Goal: Information Seeking & Learning: Learn about a topic

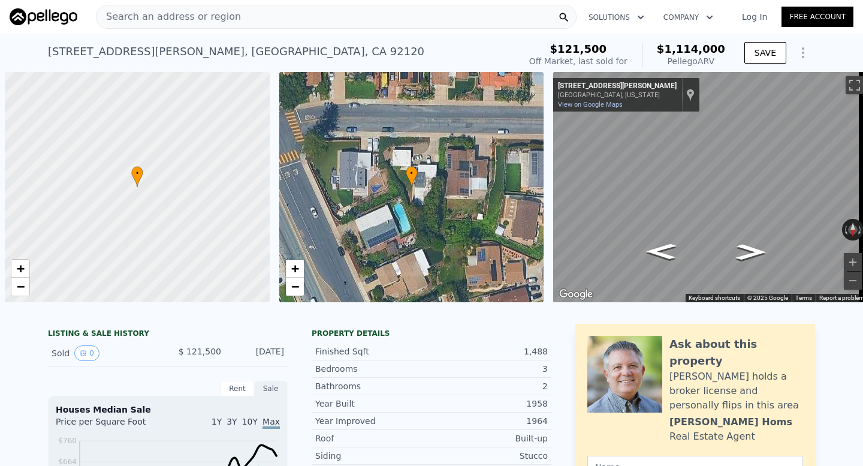
scroll to position [0, 406]
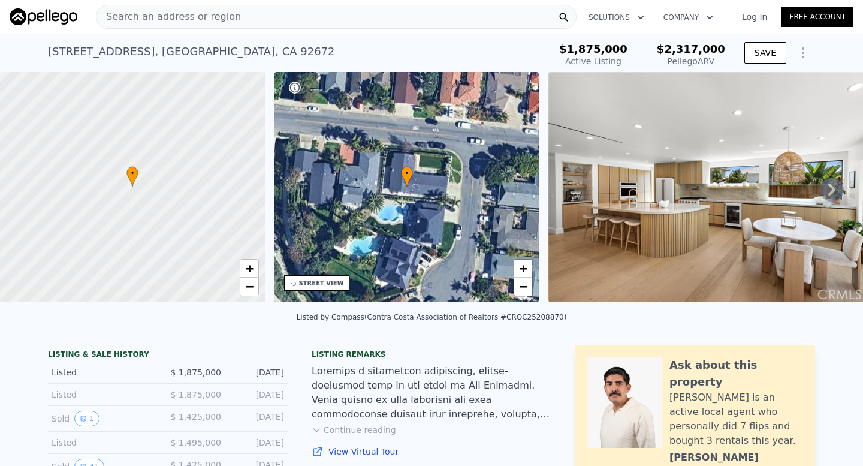
click at [161, 8] on div "Search an address or region" at bounding box center [169, 16] width 144 height 23
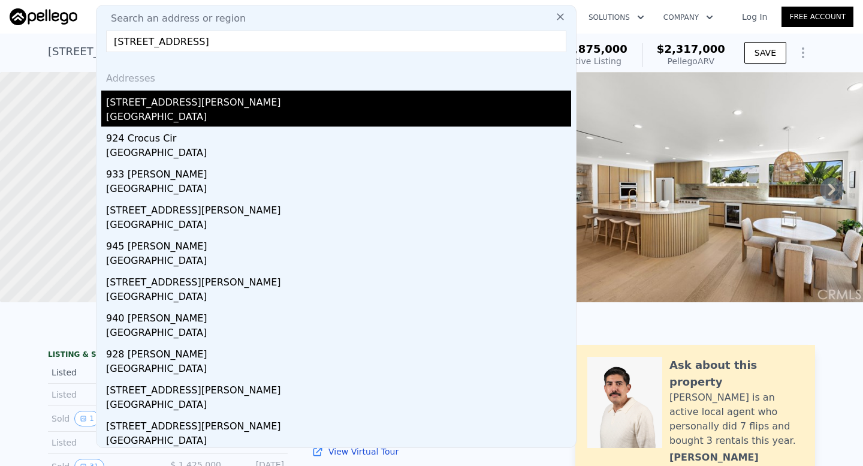
type input "[STREET_ADDRESS]"
click at [229, 106] on div "[STREET_ADDRESS][PERSON_NAME]" at bounding box center [338, 100] width 465 height 19
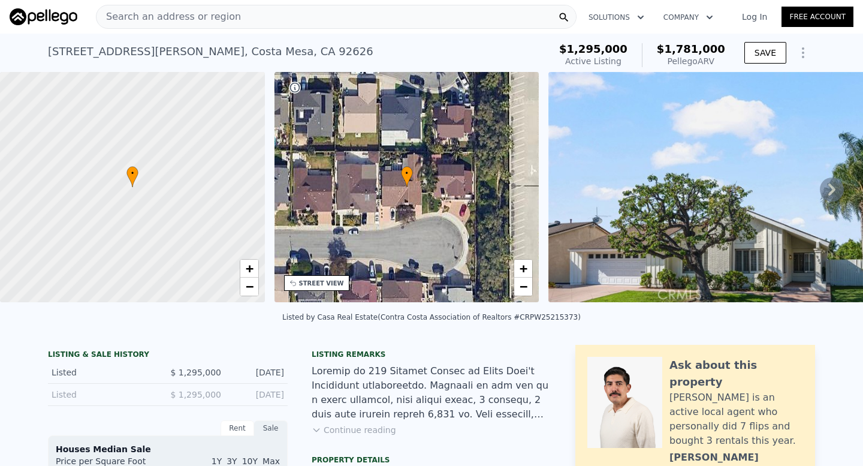
scroll to position [13, 0]
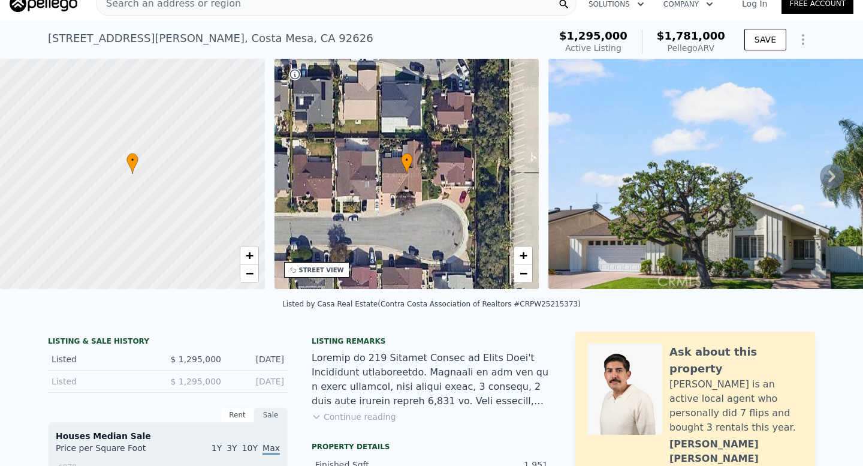
click at [736, 161] on img at bounding box center [722, 174] width 346 height 230
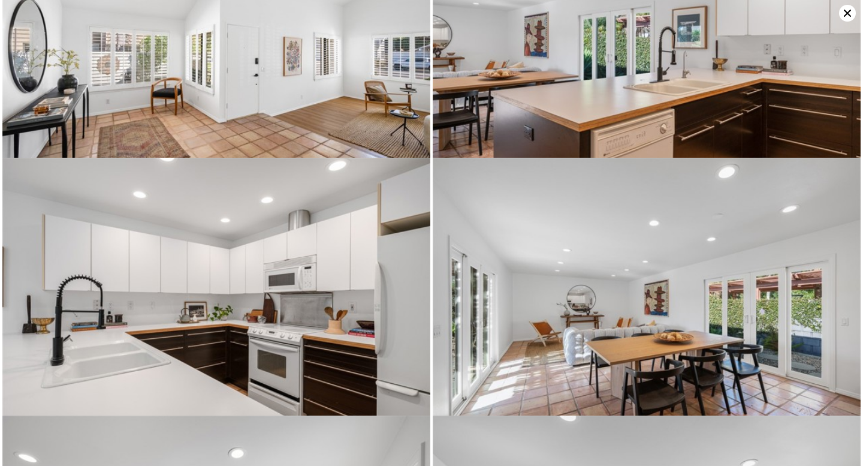
click at [295, 254] on img at bounding box center [216, 300] width 428 height 285
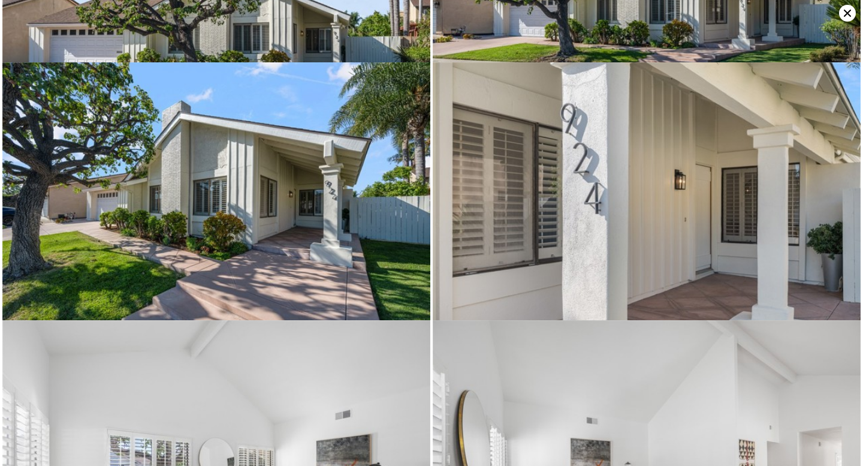
scroll to position [0, 0]
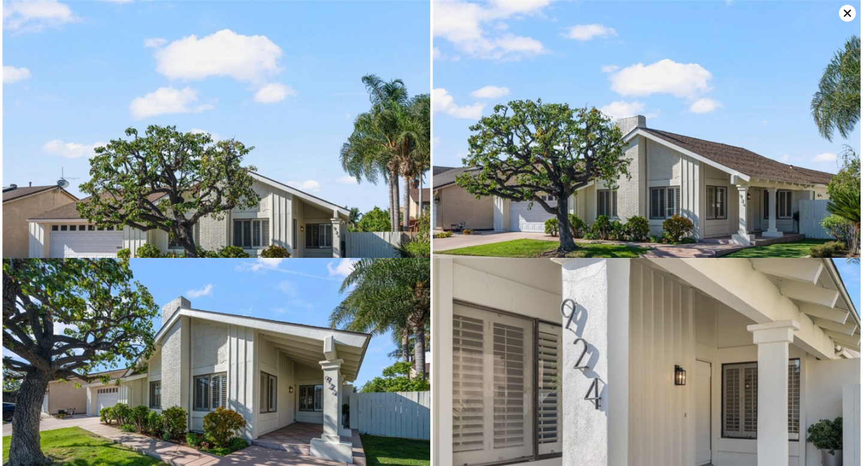
type input "1758"
type input "2298"
type input "3884"
type input "7492"
type input "$ 2,317,000"
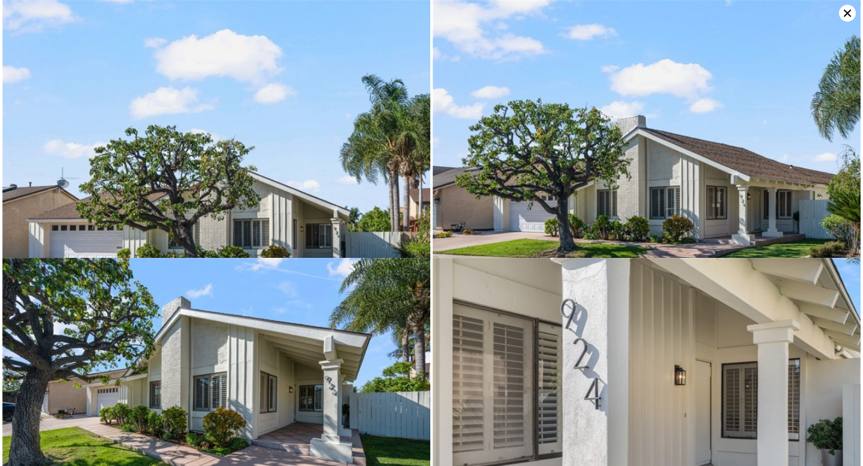
type input "$ 139,578"
